Goal: Obtain resource: Obtain resource

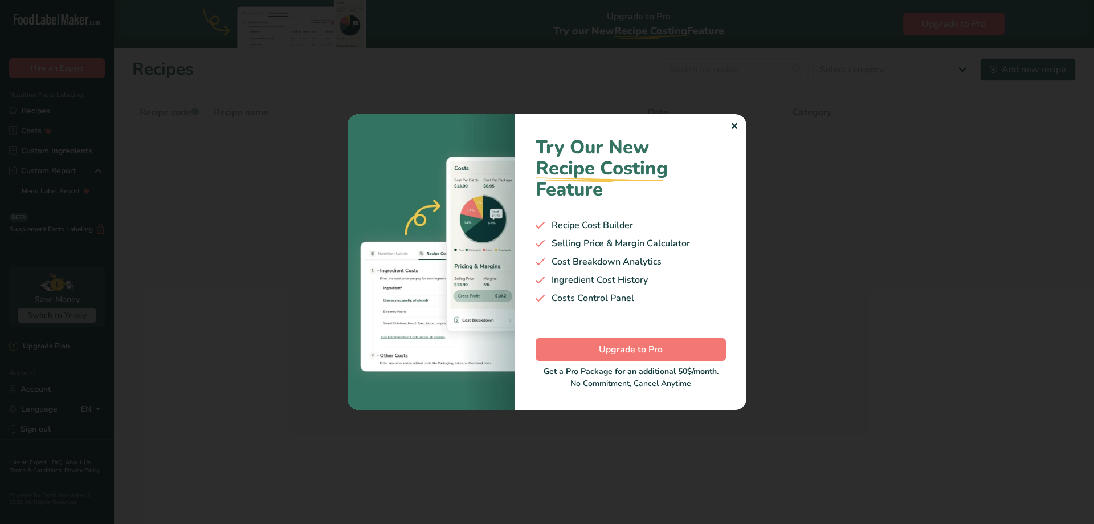
click at [736, 122] on div "✕" at bounding box center [733, 127] width 7 height 14
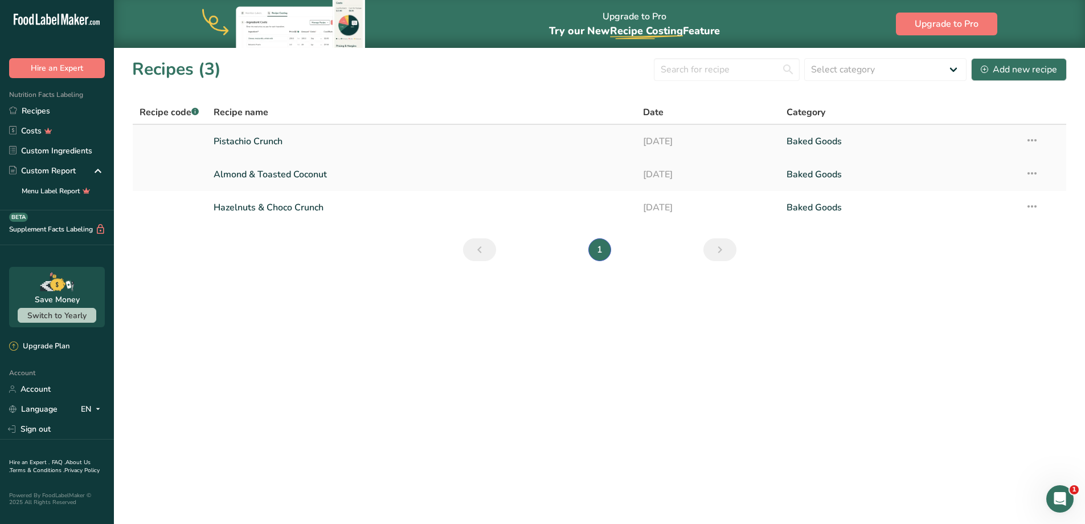
click at [305, 147] on link "Pistachio Crunch" at bounding box center [422, 141] width 416 height 24
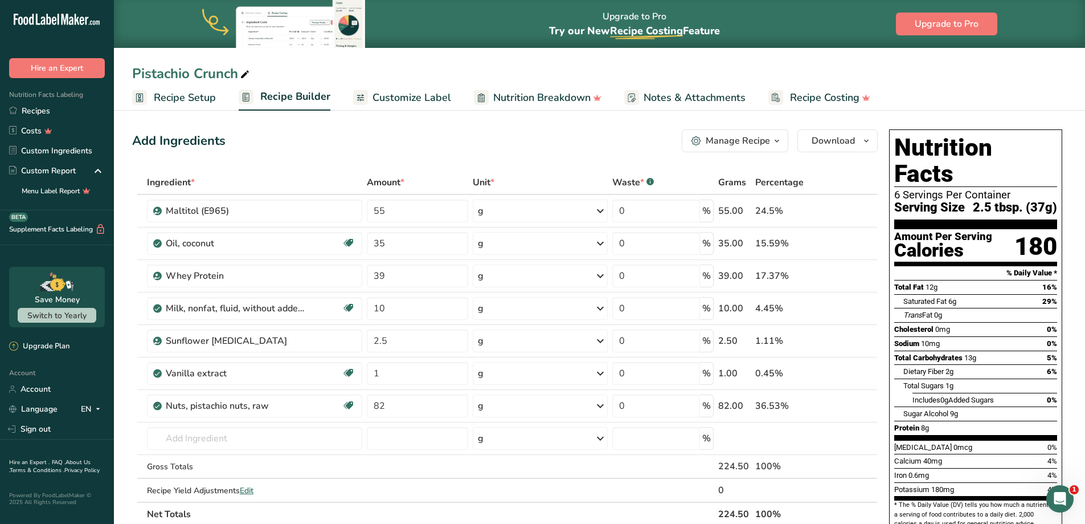
click at [422, 99] on span "Customize Label" at bounding box center [412, 97] width 79 height 15
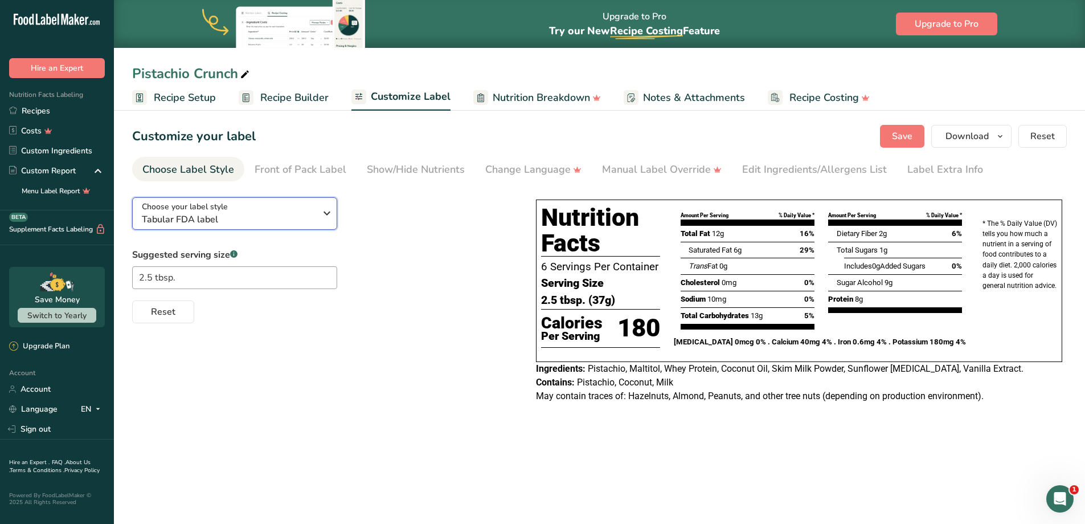
click at [273, 216] on span "Tabular FDA label" at bounding box center [229, 220] width 174 height 14
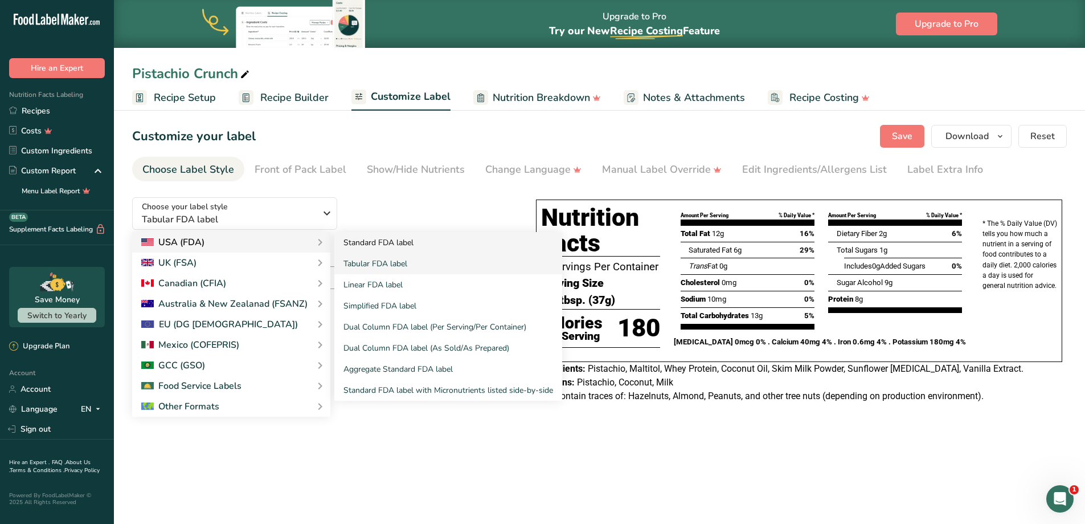
click at [382, 243] on link "Standard FDA label" at bounding box center [448, 242] width 228 height 21
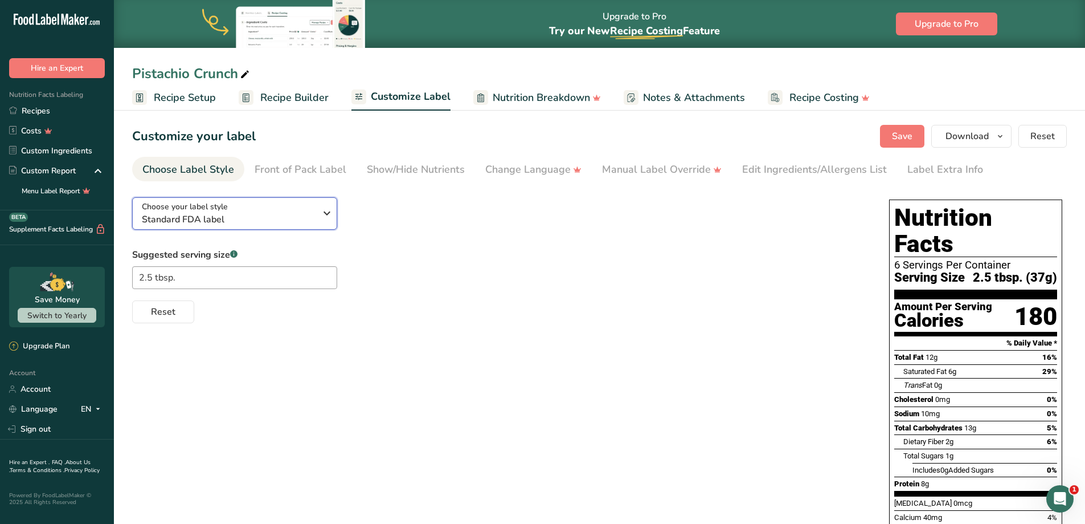
click at [290, 220] on span "Standard FDA label" at bounding box center [229, 220] width 174 height 14
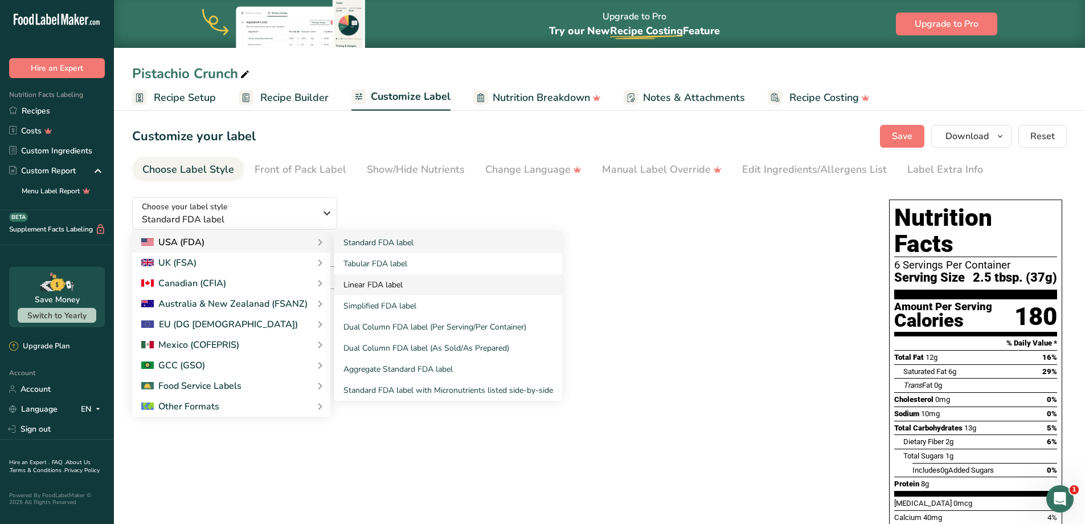
click at [410, 287] on link "Linear FDA label" at bounding box center [448, 284] width 228 height 21
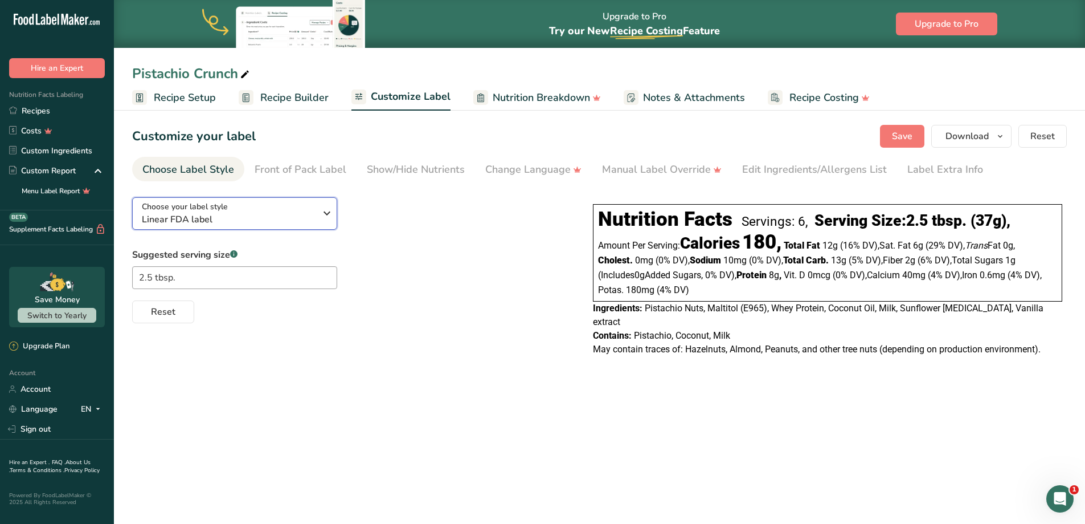
click at [258, 213] on span "Linear FDA label" at bounding box center [229, 220] width 174 height 14
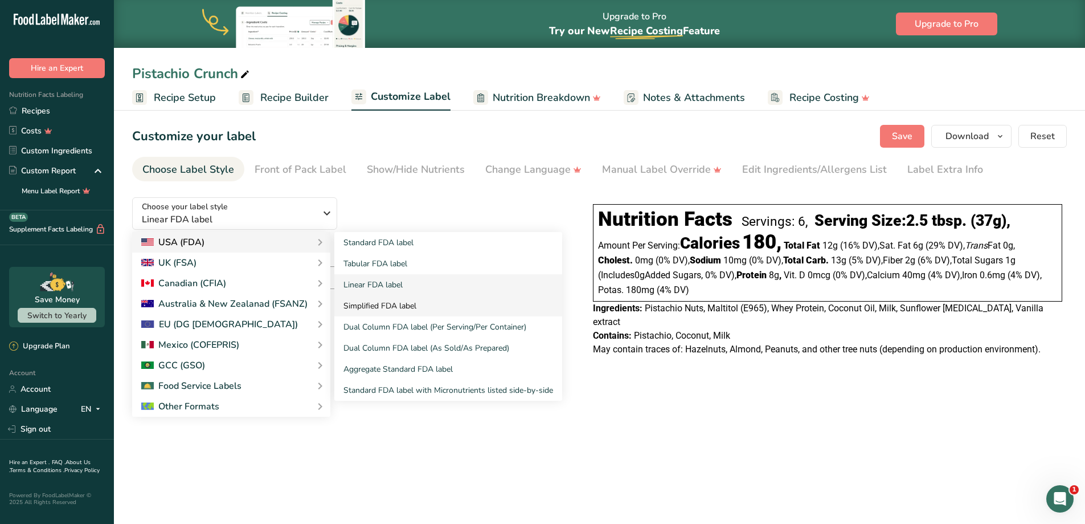
click at [401, 309] on link "Simplified FDA label" at bounding box center [448, 305] width 228 height 21
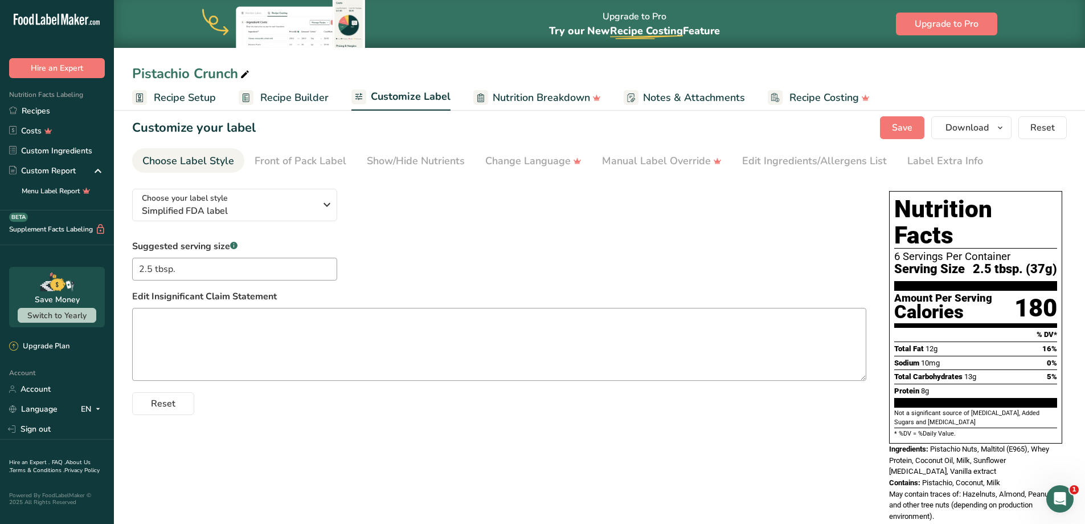
scroll to position [10, 0]
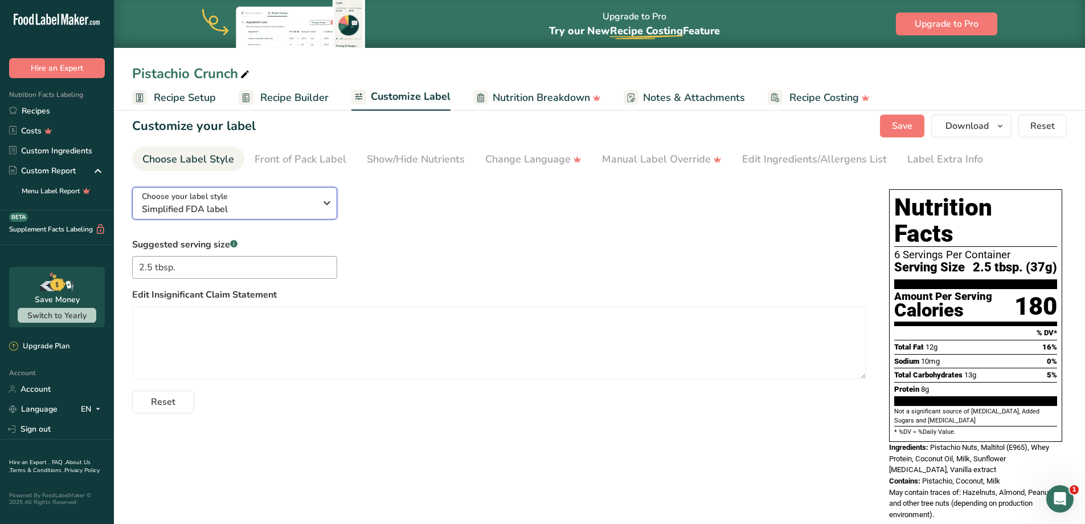
click at [273, 209] on span "Simplified FDA label" at bounding box center [229, 209] width 174 height 14
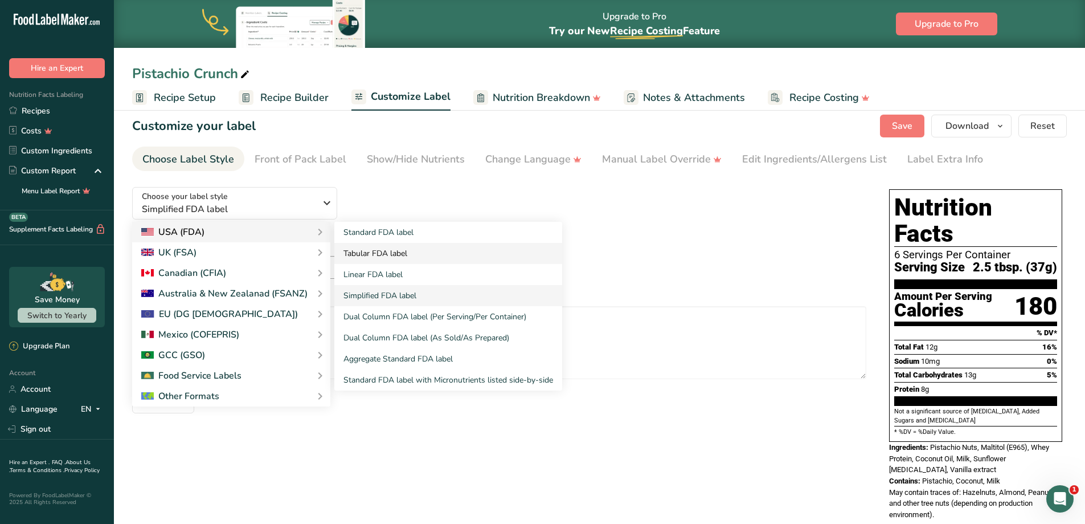
click at [382, 249] on link "Tabular FDA label" at bounding box center [448, 253] width 228 height 21
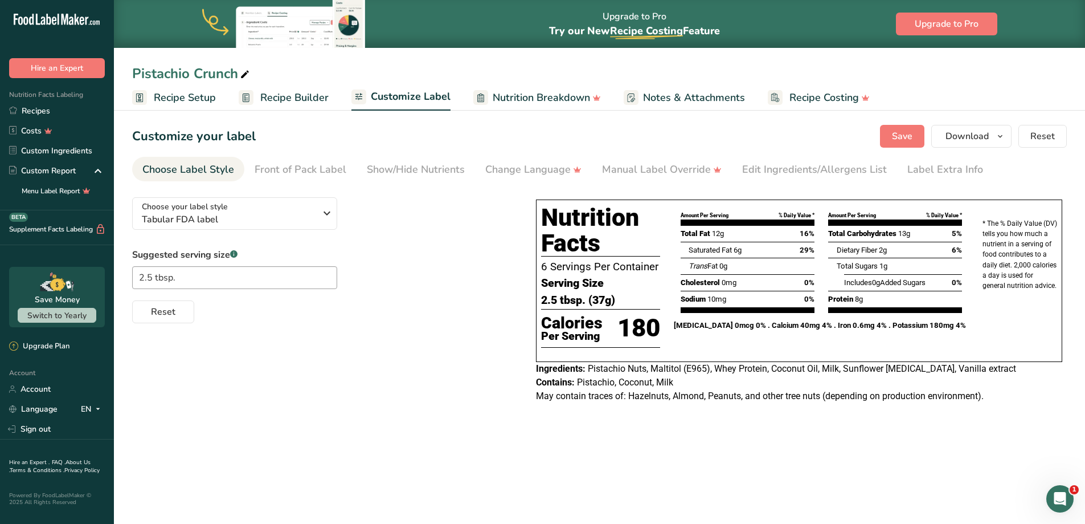
scroll to position [0, 0]
click at [248, 219] on span "Tabular FDA label" at bounding box center [229, 220] width 174 height 14
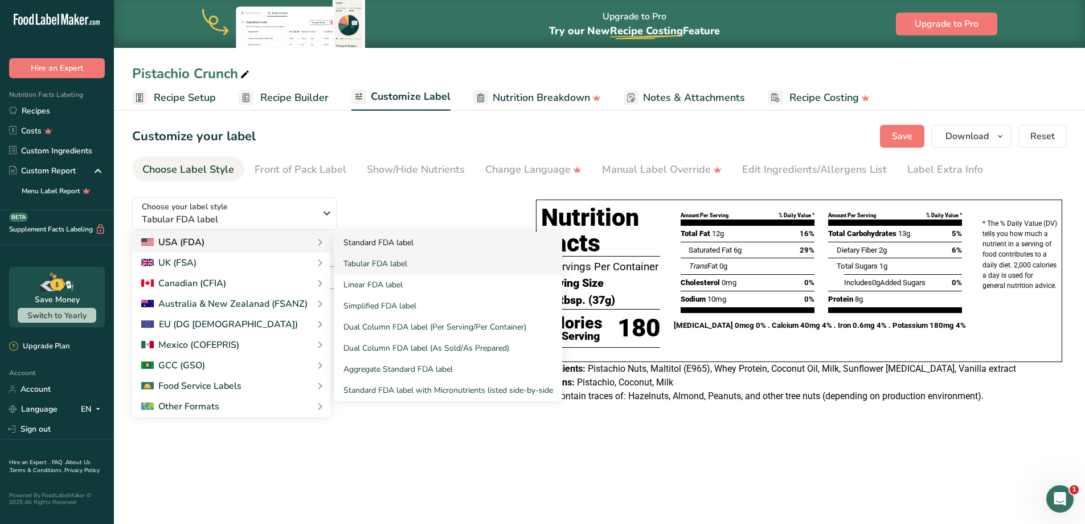
click at [371, 244] on link "Standard FDA label" at bounding box center [448, 242] width 228 height 21
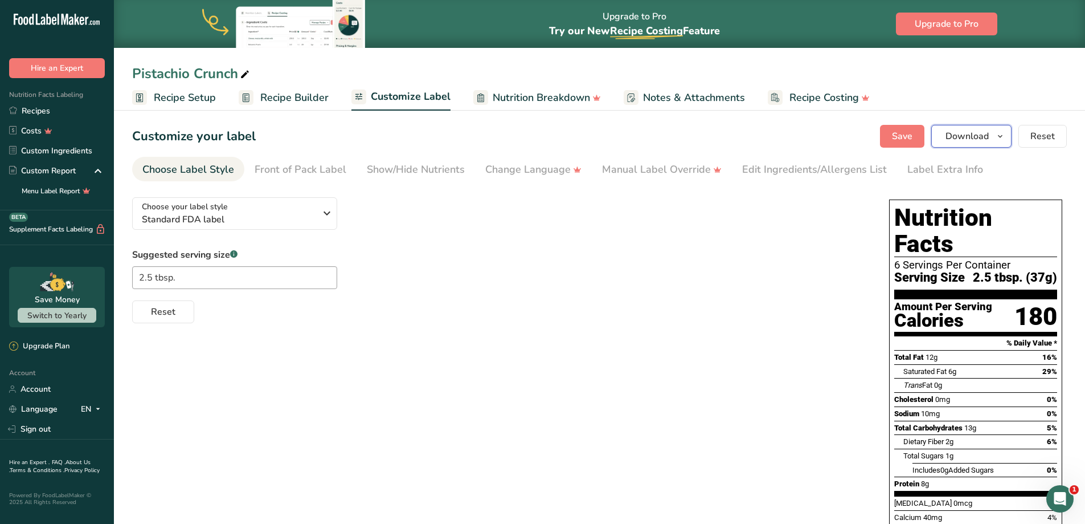
click at [985, 144] on button "Download" at bounding box center [972, 136] width 80 height 23
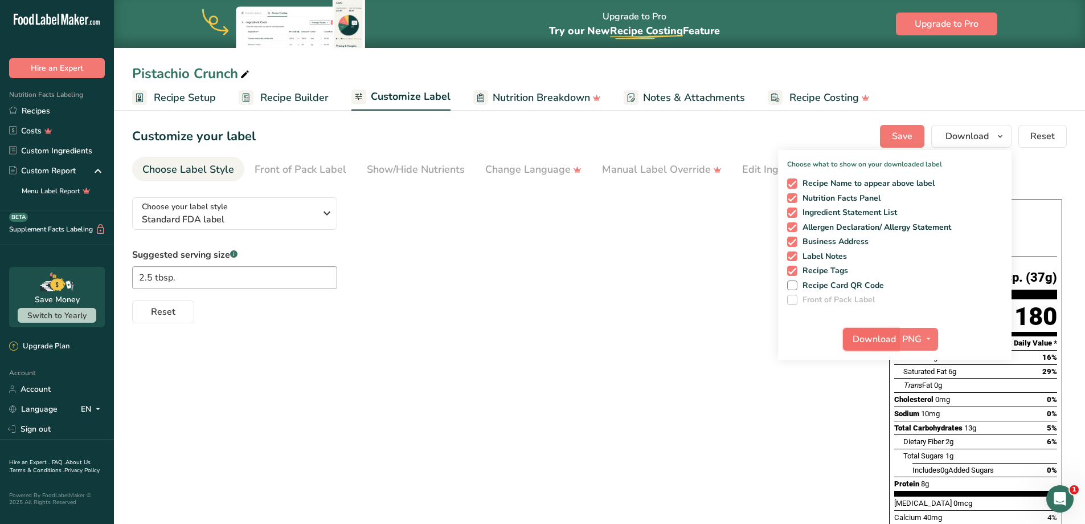
click at [875, 338] on span "Download" at bounding box center [874, 339] width 43 height 14
click at [598, 342] on div "Choose your label style Standard FDA label USA (FDA) Standard FDA label Tabular…" at bounding box center [599, 434] width 935 height 492
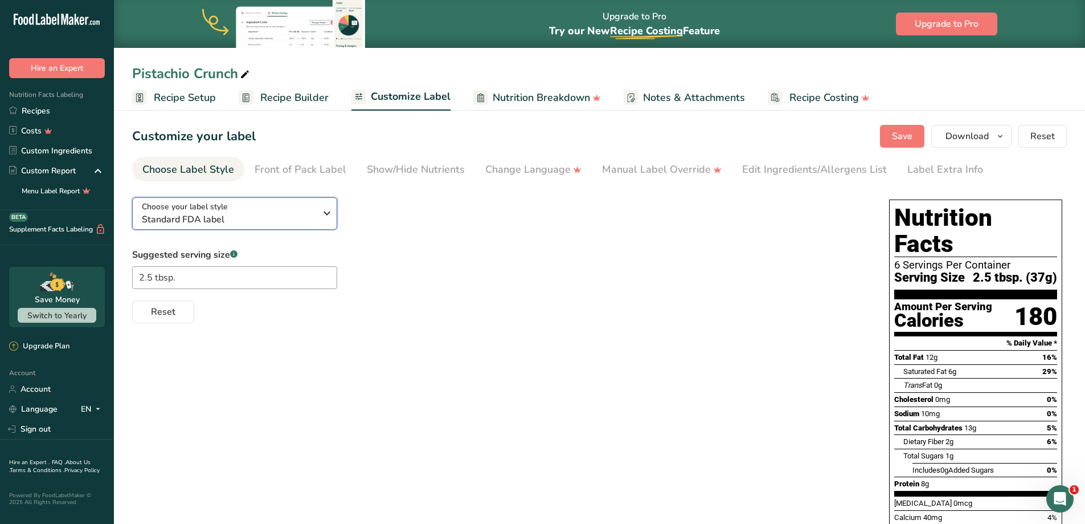
click at [231, 199] on button "Choose your label style Standard FDA label" at bounding box center [234, 213] width 205 height 32
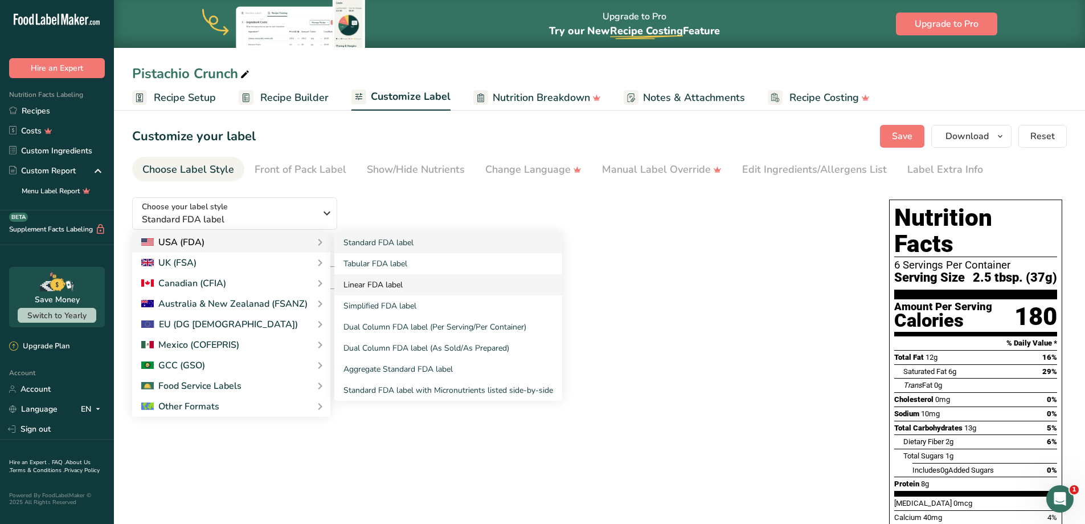
click at [402, 280] on link "Linear FDA label" at bounding box center [448, 284] width 228 height 21
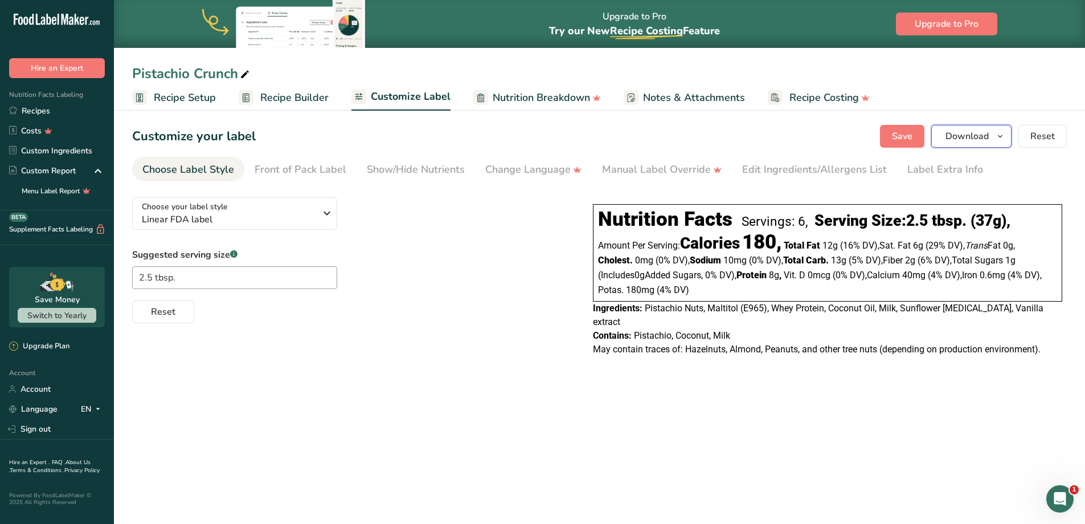
click at [1003, 132] on icon "button" at bounding box center [1000, 136] width 9 height 14
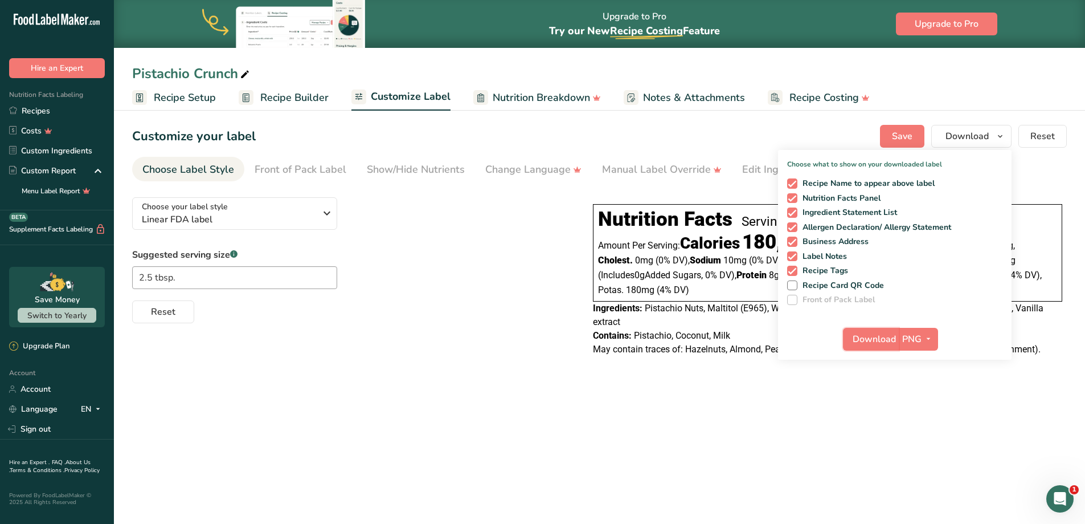
click at [848, 333] on button "Download" at bounding box center [871, 339] width 56 height 23
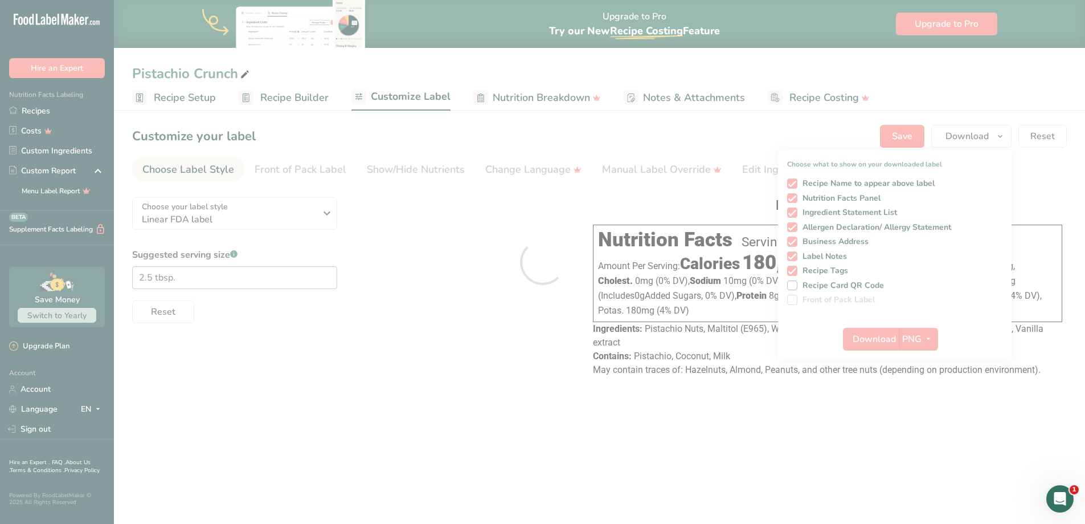
click at [404, 354] on div at bounding box center [542, 262] width 1085 height 524
